Goal: Task Accomplishment & Management: Manage account settings

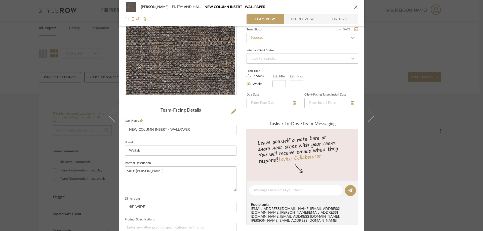
scroll to position [50, 0]
click at [134, 170] on textarea "SKU: [PERSON_NAME]" at bounding box center [181, 177] width 112 height 25
click at [295, 17] on span "Client View" at bounding box center [302, 19] width 23 height 10
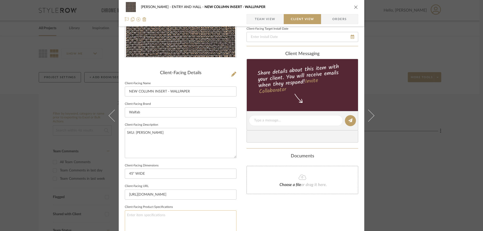
scroll to position [126, 0]
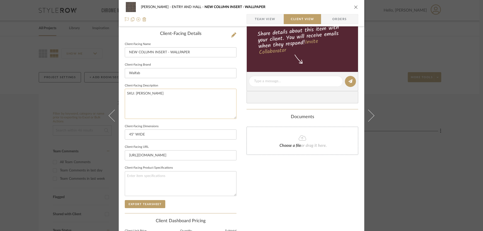
click at [147, 94] on textarea "SKU: [PERSON_NAME]" at bounding box center [181, 104] width 112 height 30
click at [187, 158] on input "[URL][DOMAIN_NAME]" at bounding box center [181, 155] width 112 height 10
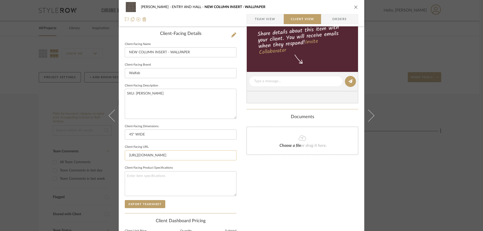
click at [187, 158] on input "[URL][DOMAIN_NAME]" at bounding box center [181, 155] width 112 height 10
